Goal: Task Accomplishment & Management: Manage account settings

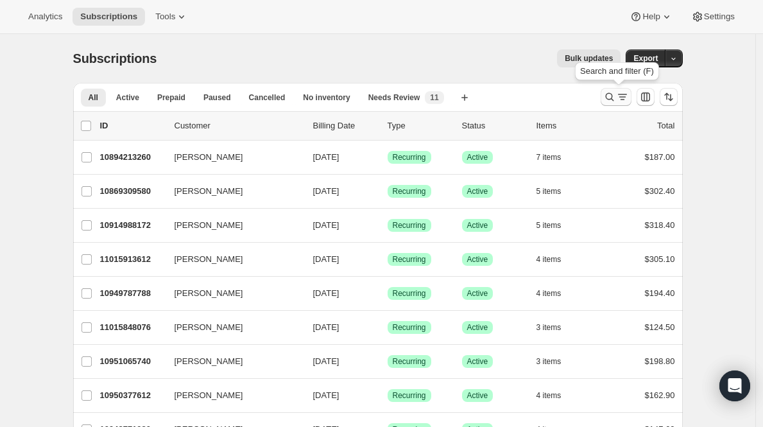
click at [616, 90] on icon "Search and filter results" at bounding box center [609, 96] width 13 height 13
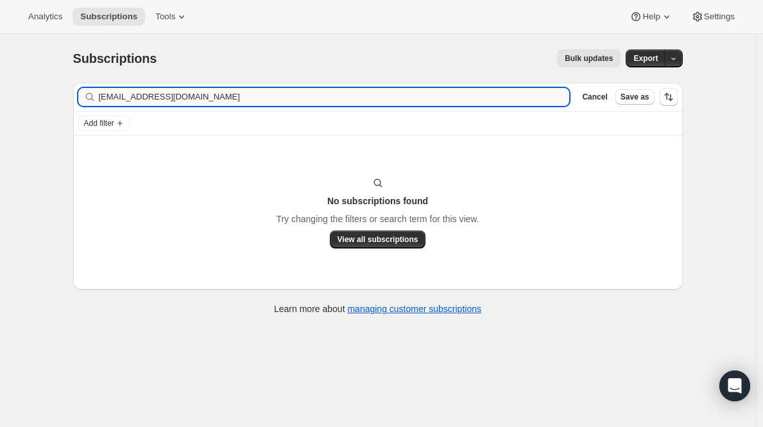
click at [168, 103] on input "[EMAIL_ADDRESS][DOMAIN_NAME]" at bounding box center [334, 97] width 471 height 18
type input ","
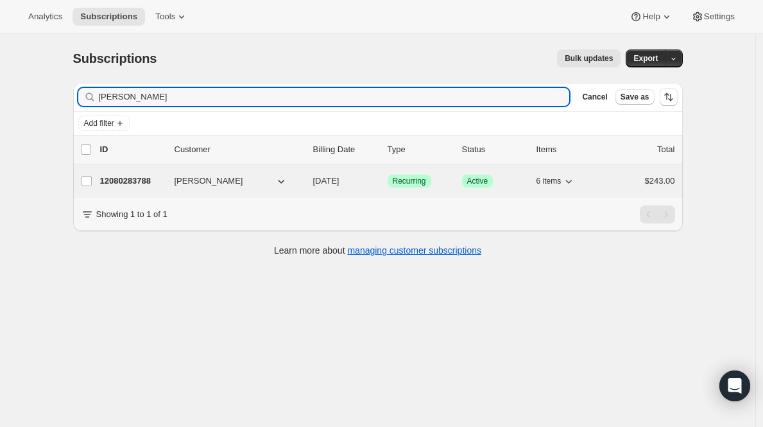
type input "[PERSON_NAME]"
click at [145, 184] on p "12080283788" at bounding box center [132, 181] width 64 height 13
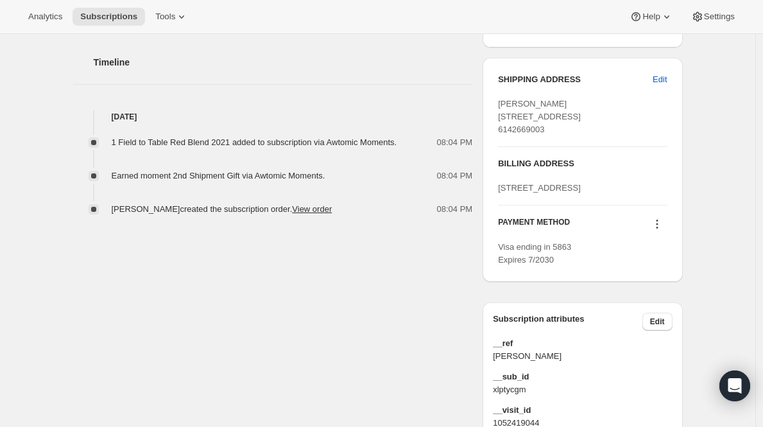
scroll to position [507, 0]
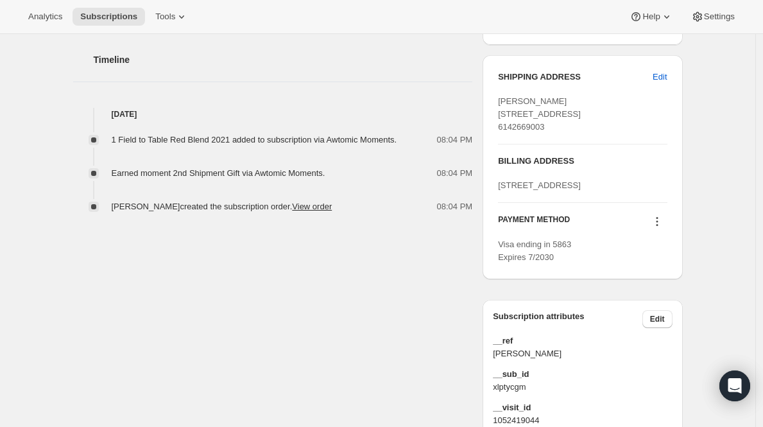
click at [755, 271] on div "Subscription #12080283788. This page is ready Subscription #12080283788 Success…" at bounding box center [377, 18] width 755 height 982
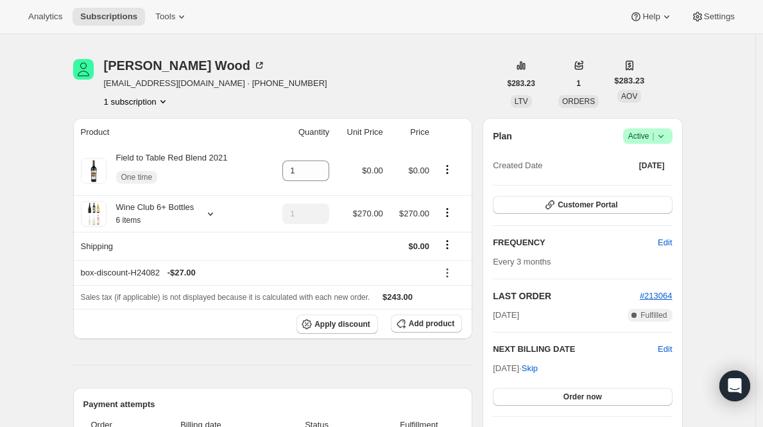
scroll to position [16, 0]
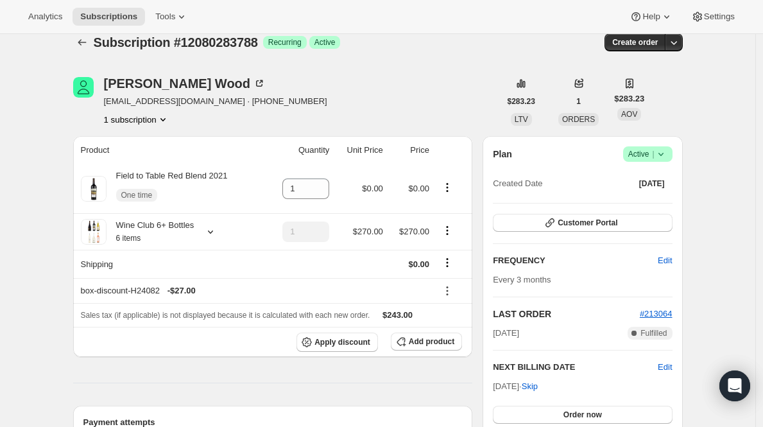
click at [191, 101] on span "[EMAIL_ADDRESS][DOMAIN_NAME] · [PHONE_NUMBER]" at bounding box center [215, 101] width 223 height 13
click at [173, 101] on span "[EMAIL_ADDRESS][DOMAIN_NAME] · [PHONE_NUMBER]" at bounding box center [215, 101] width 223 height 13
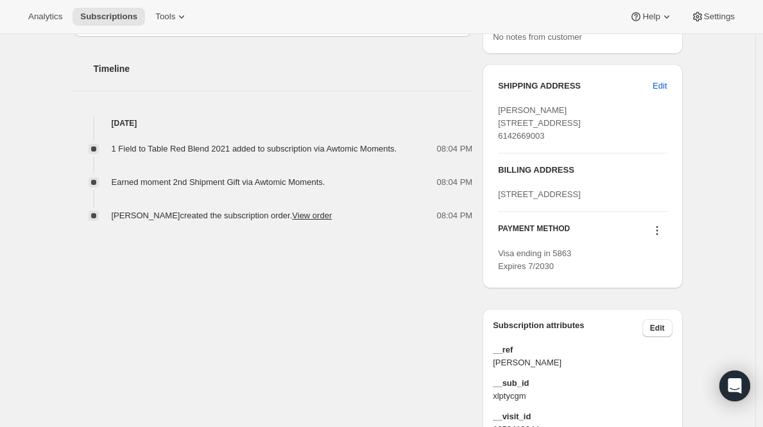
scroll to position [497, 0]
click at [663, 87] on span "Edit" at bounding box center [660, 87] width 14 height 13
select select "[GEOGRAPHIC_DATA]"
select select "OH"
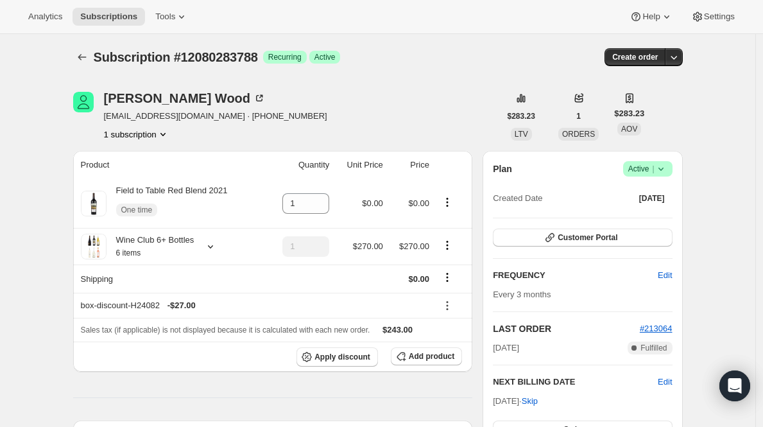
scroll to position [0, 0]
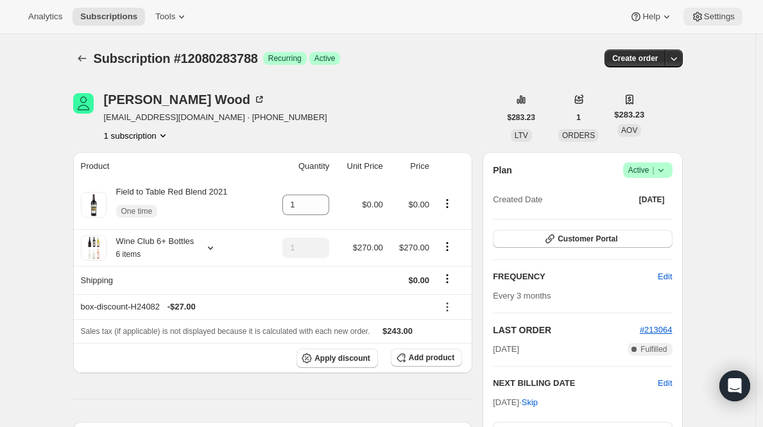
click at [712, 17] on span "Settings" at bounding box center [719, 17] width 31 height 10
click at [194, 112] on span "[EMAIL_ADDRESS][DOMAIN_NAME] · [PHONE_NUMBER]" at bounding box center [215, 117] width 223 height 13
click at [161, 138] on button "1 subscription" at bounding box center [136, 135] width 65 height 13
click at [201, 127] on div "[PERSON_NAME] [EMAIL_ADDRESS][DOMAIN_NAME] · [PHONE_NUMBER] 1 subscription" at bounding box center [215, 117] width 223 height 49
click at [240, 114] on span "[EMAIL_ADDRESS][DOMAIN_NAME] · [PHONE_NUMBER]" at bounding box center [215, 117] width 223 height 13
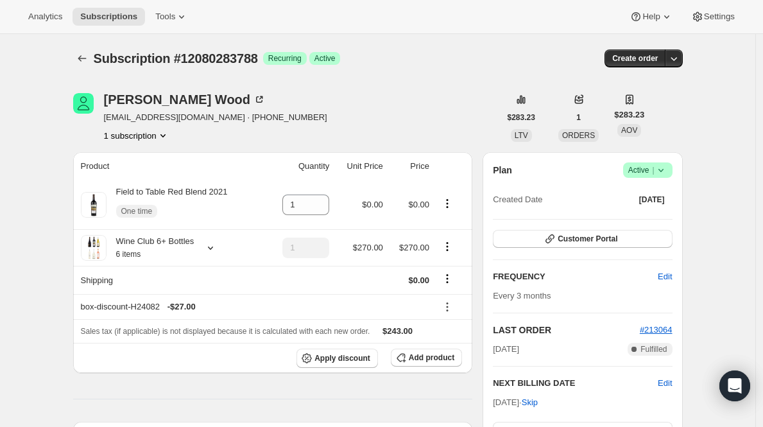
click at [583, 98] on icon at bounding box center [578, 99] width 13 height 13
click at [121, 133] on button "1 subscription" at bounding box center [136, 135] width 65 height 13
drag, startPoint x: 106, startPoint y: 117, endPoint x: 209, endPoint y: 122, distance: 102.8
click at [209, 122] on div "[PERSON_NAME] [EMAIL_ADDRESS][DOMAIN_NAME] · [PHONE_NUMBER] 1 subscription" at bounding box center [286, 117] width 427 height 49
click at [571, 242] on span "Customer Portal" at bounding box center [588, 239] width 60 height 10
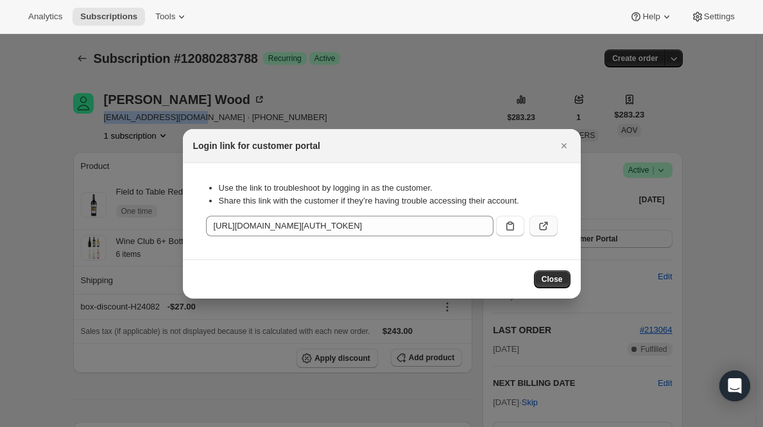
click at [544, 224] on icon ":rgm:" at bounding box center [543, 225] width 13 height 13
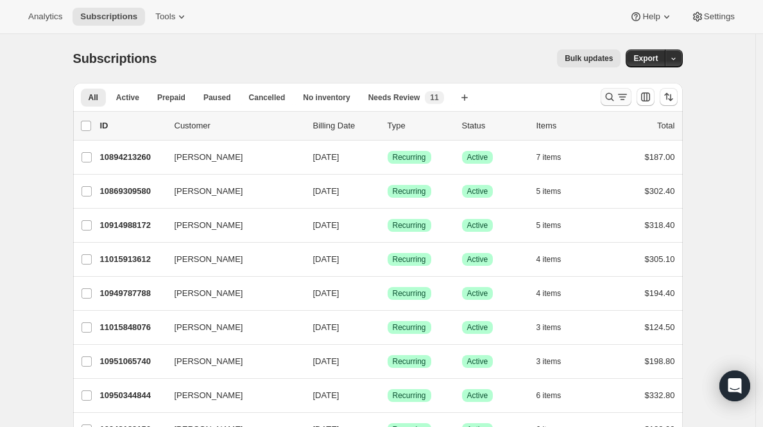
click at [616, 99] on icon "Search and filter results" at bounding box center [609, 96] width 13 height 13
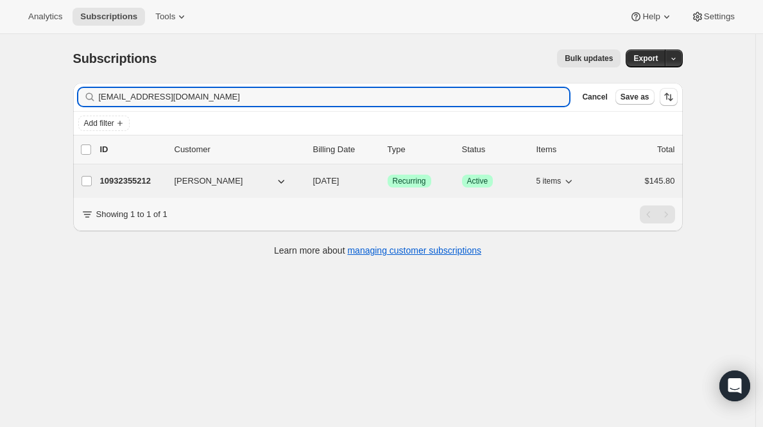
type input "socalgem@me.com"
click at [128, 178] on p "10932355212" at bounding box center [132, 181] width 64 height 13
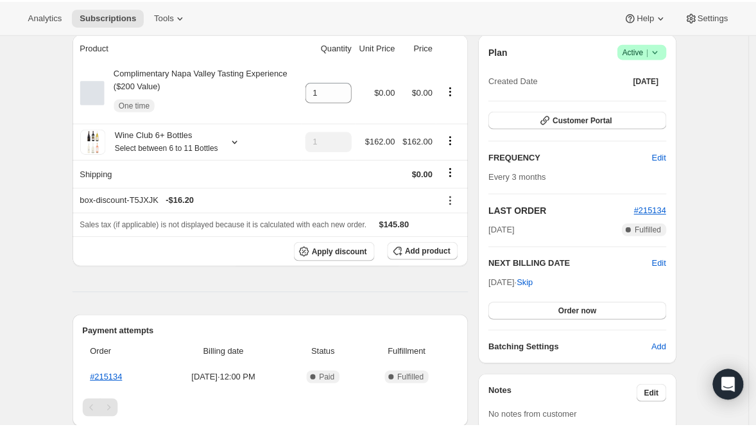
scroll to position [119, 0]
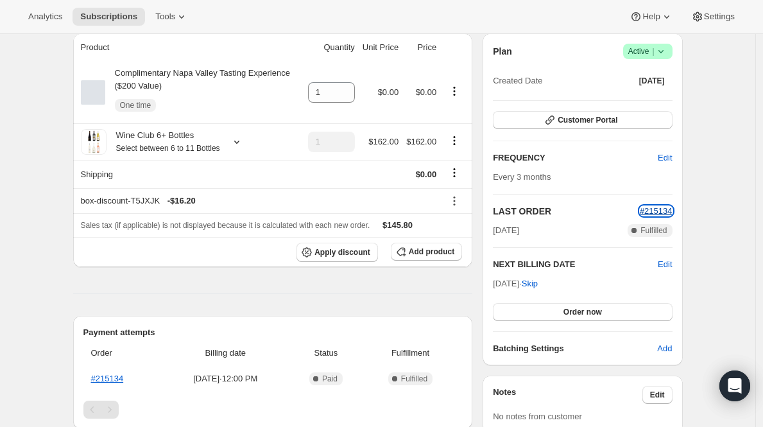
click at [655, 209] on span "#215134" at bounding box center [656, 211] width 33 height 10
drag, startPoint x: 496, startPoint y: 265, endPoint x: 549, endPoint y: 284, distance: 56.4
click at [549, 284] on div "Plan Success Active | Created Date Aug 28, 2021 Customer Portal FREQUENCY Edit …" at bounding box center [583, 199] width 200 height 332
copy div
